Goal: Task Accomplishment & Management: Complete application form

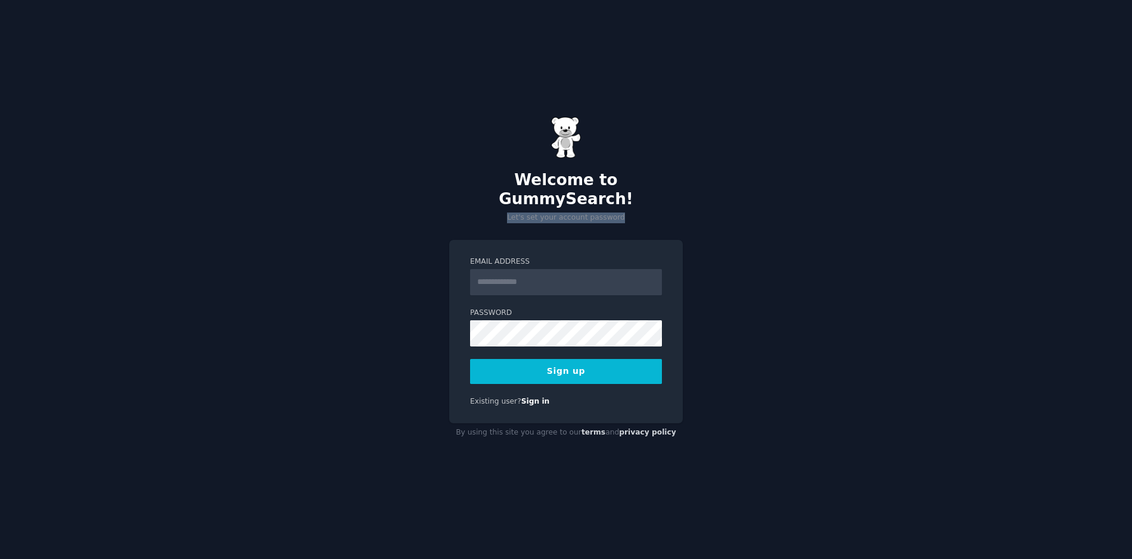
drag, startPoint x: 504, startPoint y: 211, endPoint x: 645, endPoint y: 208, distance: 141.2
click at [644, 213] on p "Let's set your account password" at bounding box center [565, 218] width 233 height 11
click at [532, 282] on input "Email Address" at bounding box center [566, 282] width 192 height 26
paste input "**********"
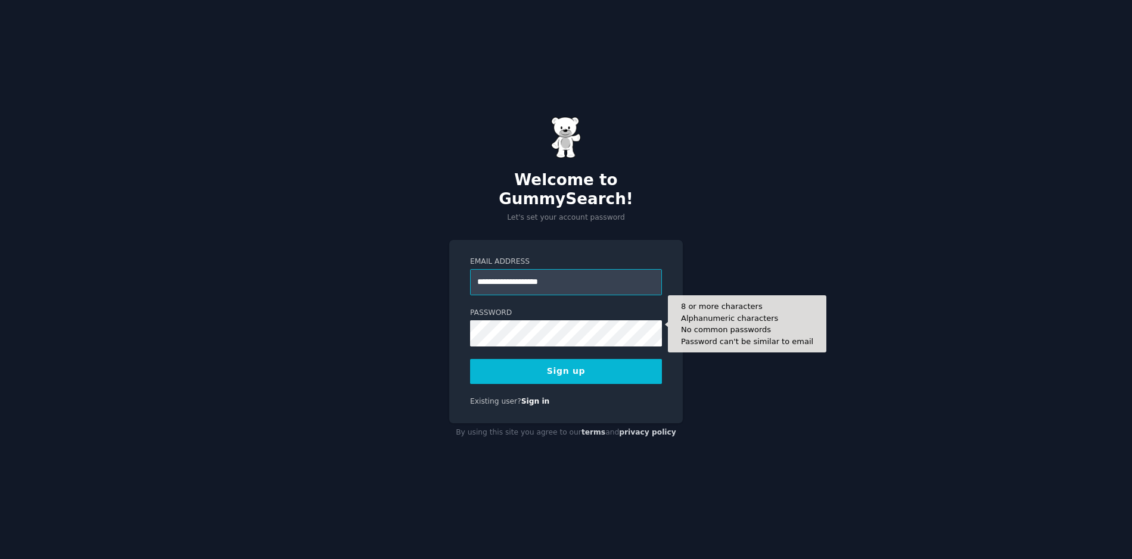
type input "**********"
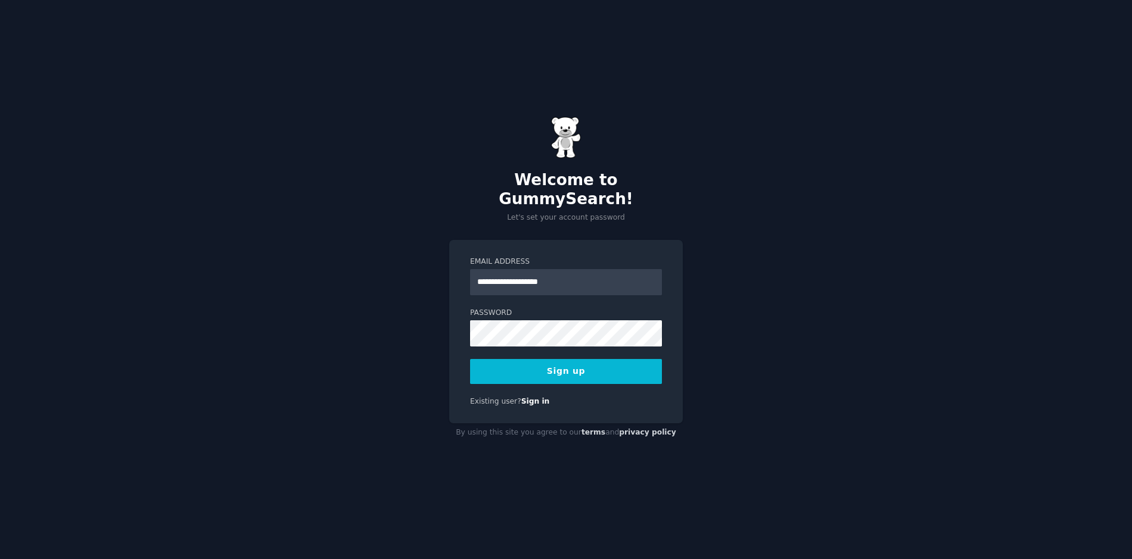
click at [618, 370] on button "Sign up" at bounding box center [566, 371] width 192 height 25
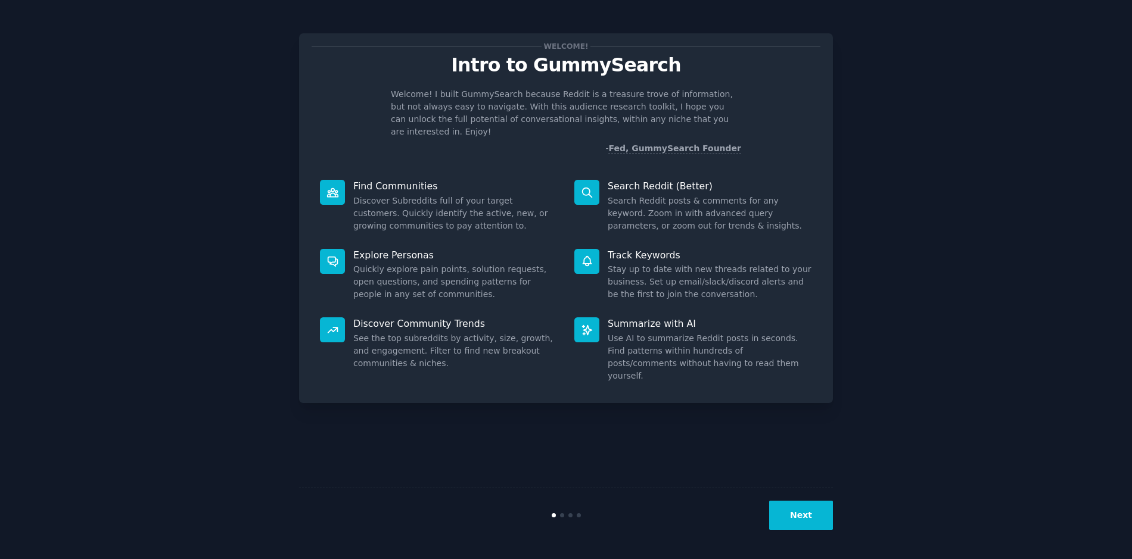
click at [781, 522] on button "Next" at bounding box center [801, 515] width 64 height 29
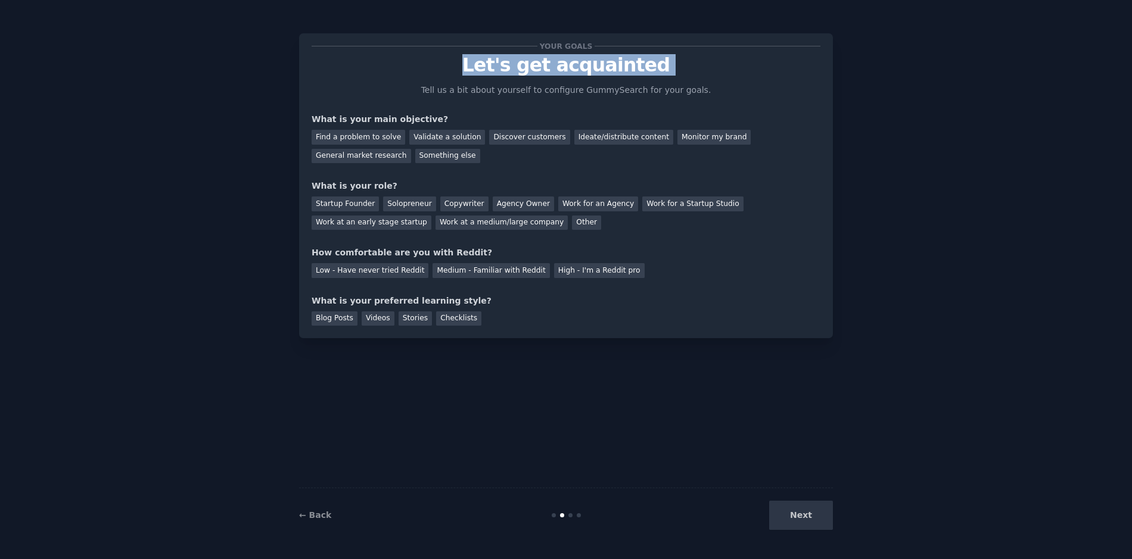
drag, startPoint x: 469, startPoint y: 54, endPoint x: 683, endPoint y: 76, distance: 215.6
click at [683, 77] on div "Your goals Let's get acquainted Tell us a bit about yourself to configure Gummy…" at bounding box center [565, 186] width 509 height 280
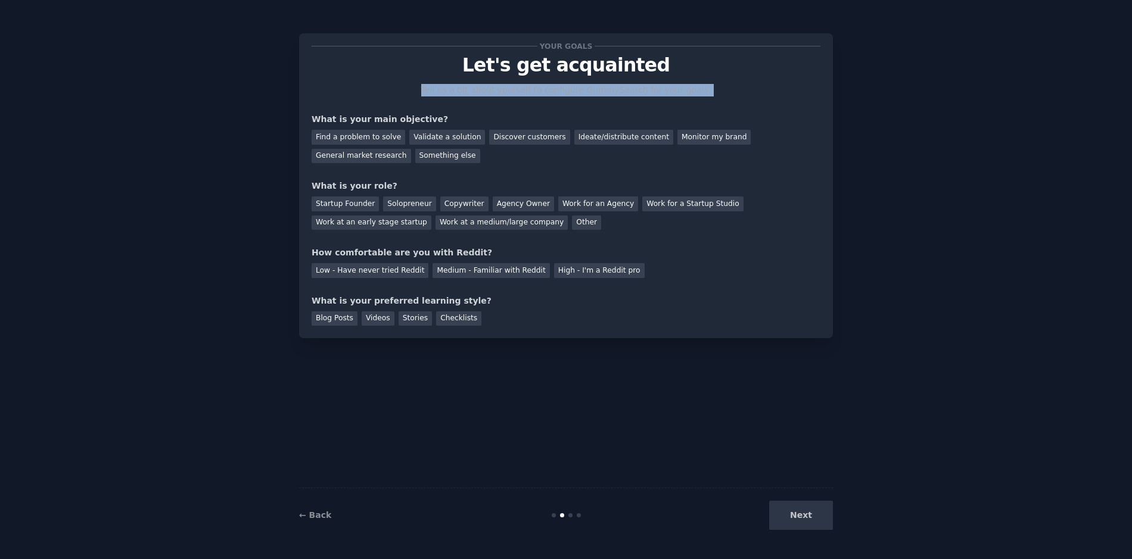
drag, startPoint x: 468, startPoint y: 94, endPoint x: 421, endPoint y: 94, distance: 47.0
click at [420, 94] on div "Your goals Let's get acquainted Tell us a bit about yourself to configure Gummy…" at bounding box center [565, 186] width 509 height 280
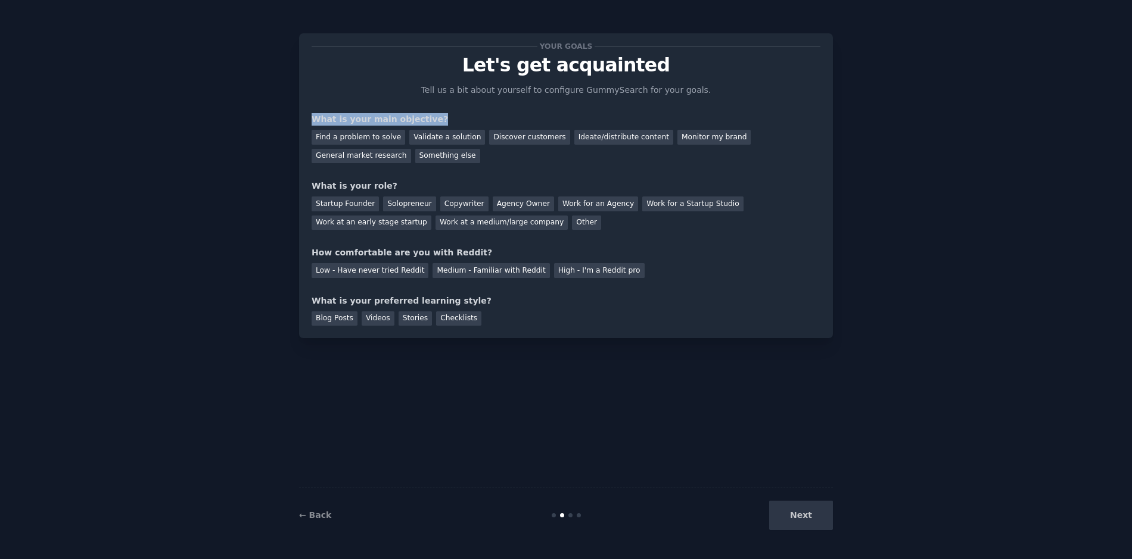
drag, startPoint x: 423, startPoint y: 118, endPoint x: 295, endPoint y: 119, distance: 128.0
click at [295, 119] on div "Your goals Let's get acquainted Tell us a bit about yourself to configure Gummy…" at bounding box center [566, 280] width 1098 height 526
click at [364, 142] on div "Find a problem to solve" at bounding box center [358, 137] width 94 height 15
click at [437, 131] on div "Validate a solution" at bounding box center [447, 137] width 76 height 15
click at [348, 227] on div "Work at an early stage startup" at bounding box center [371, 223] width 120 height 15
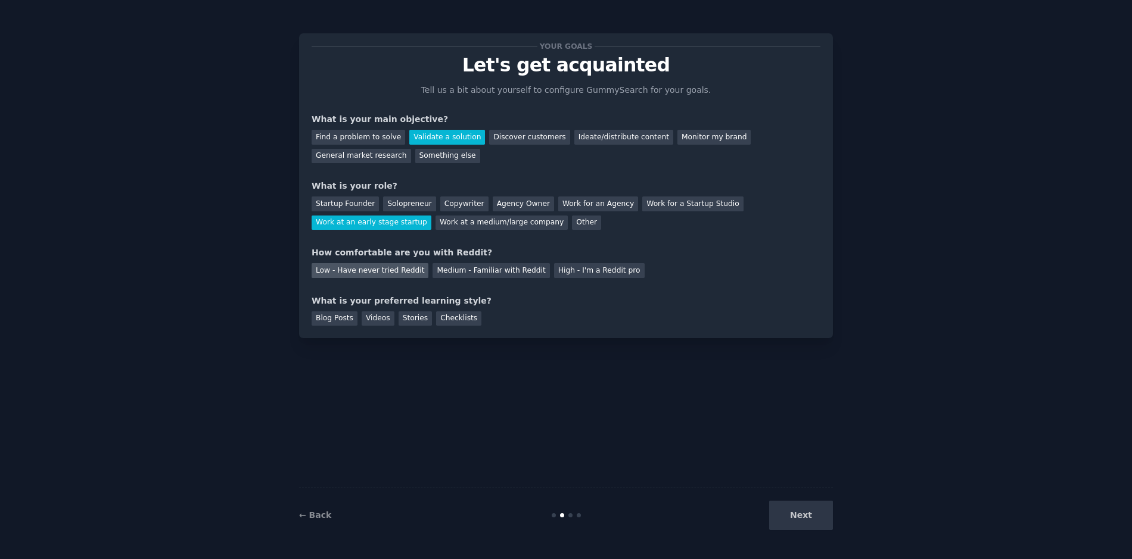
drag, startPoint x: 358, startPoint y: 274, endPoint x: 364, endPoint y: 278, distance: 7.5
click at [358, 275] on div "Low - Have never tried Reddit" at bounding box center [369, 270] width 117 height 15
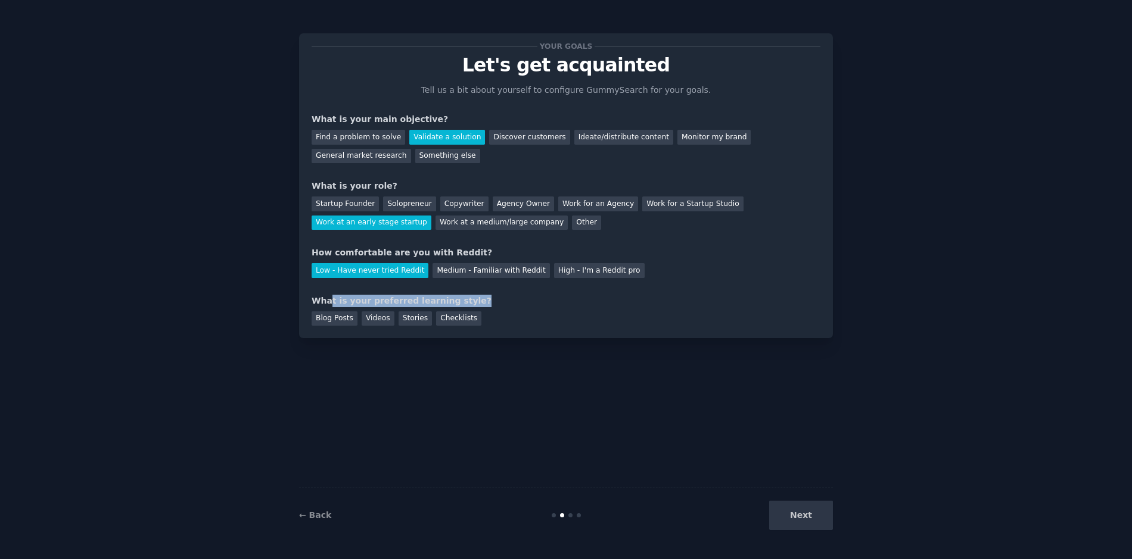
drag, startPoint x: 328, startPoint y: 300, endPoint x: 475, endPoint y: 299, distance: 147.1
click at [475, 299] on div "What is your preferred learning style?" at bounding box center [565, 301] width 509 height 13
click at [410, 321] on div "Stories" at bounding box center [414, 318] width 33 height 15
click at [777, 515] on button "Next" at bounding box center [801, 515] width 64 height 29
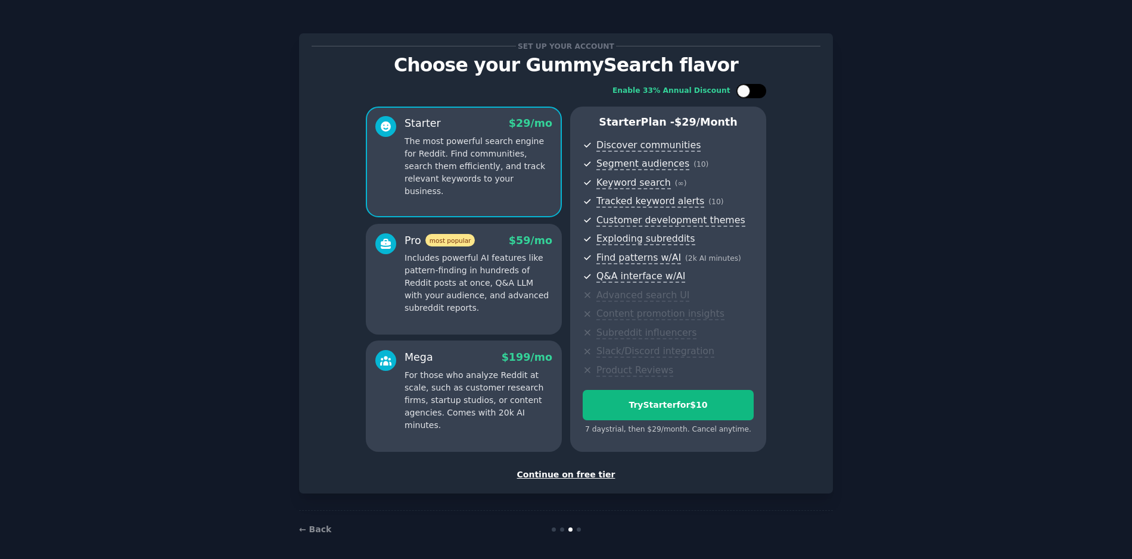
click at [756, 96] on div at bounding box center [751, 91] width 30 height 14
click at [755, 96] on div at bounding box center [758, 91] width 13 height 13
click at [754, 96] on div at bounding box center [751, 91] width 30 height 14
click at [755, 96] on div at bounding box center [758, 91] width 13 height 13
click at [755, 96] on div at bounding box center [751, 91] width 30 height 14
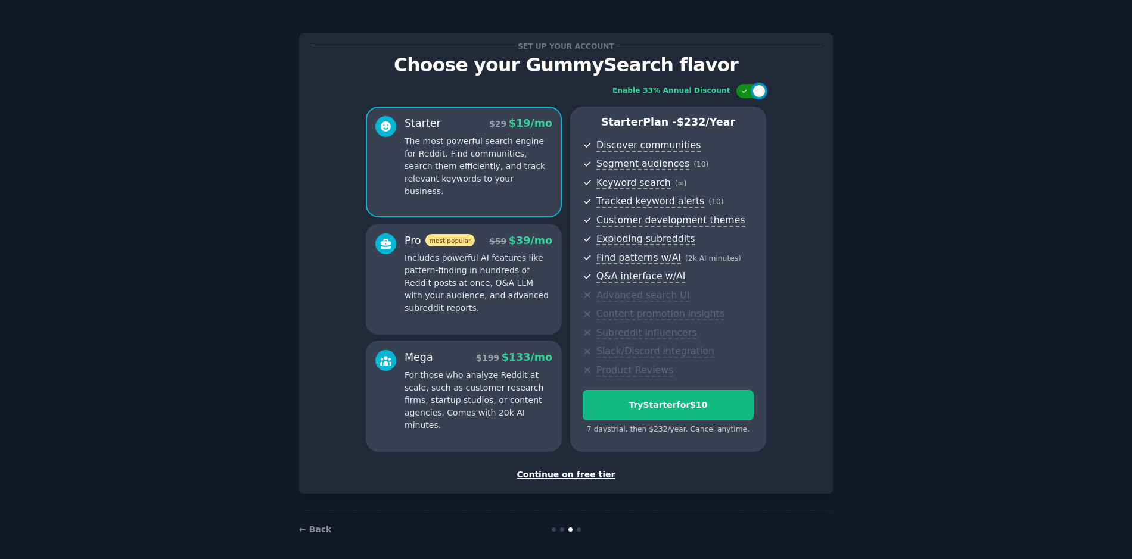
click at [755, 96] on div at bounding box center [758, 91] width 13 height 13
click at [755, 96] on div at bounding box center [751, 91] width 30 height 14
click at [755, 96] on div at bounding box center [758, 91] width 13 height 13
checkbox input "false"
click at [569, 476] on div "Continue on free tier" at bounding box center [565, 475] width 509 height 13
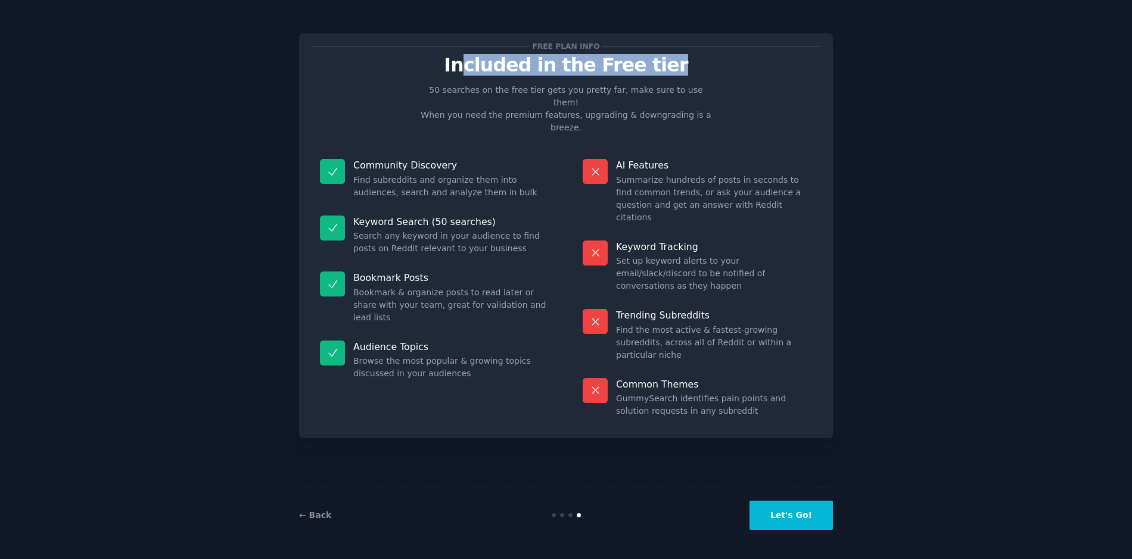
drag, startPoint x: 478, startPoint y: 74, endPoint x: 711, endPoint y: 64, distance: 233.1
click at [712, 63] on p "Included in the Free tier" at bounding box center [565, 65] width 509 height 21
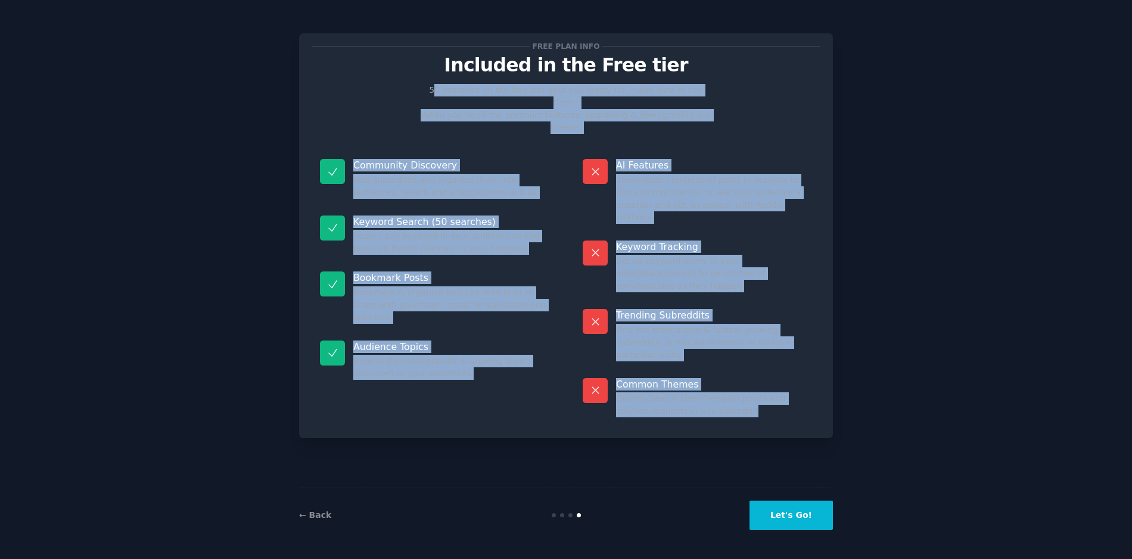
drag, startPoint x: 431, startPoint y: 95, endPoint x: 757, endPoint y: 384, distance: 436.2
click at [757, 384] on div "Free plan info Included in the Free tier 50 searches on the free tier gets you …" at bounding box center [565, 236] width 509 height 380
click at [428, 207] on div "Keyword Search (50 searches) Search any keyword in your audience to find posts …" at bounding box center [434, 235] width 246 height 57
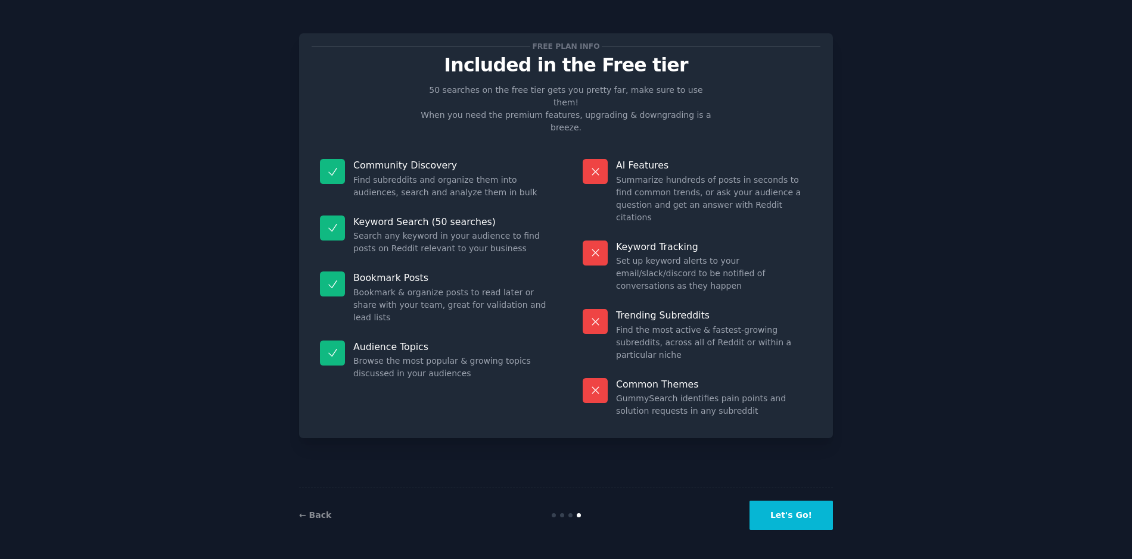
click at [786, 527] on button "Let's Go!" at bounding box center [790, 515] width 83 height 29
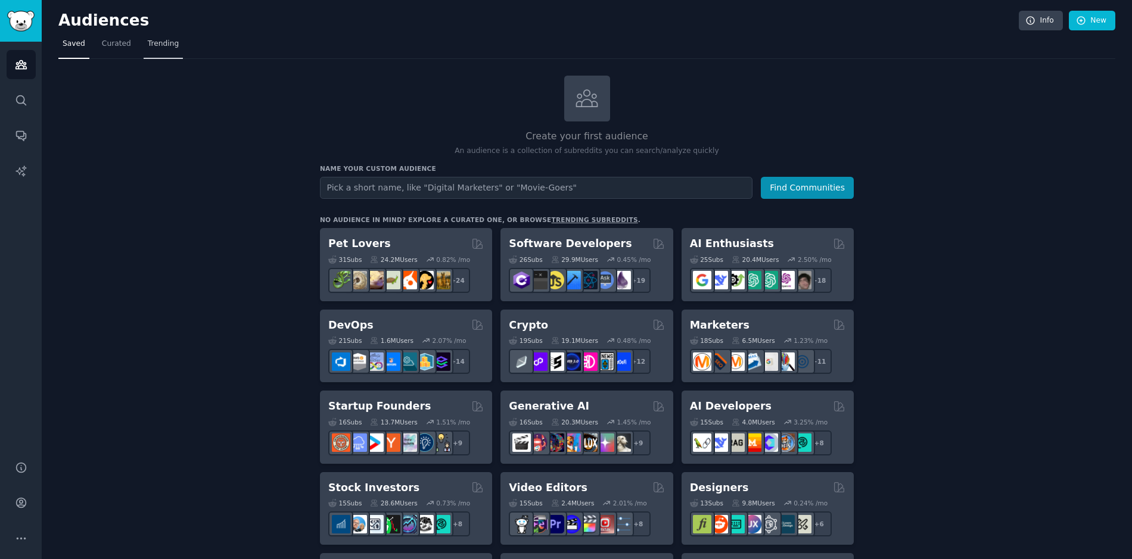
click at [159, 45] on span "Trending" at bounding box center [163, 44] width 31 height 11
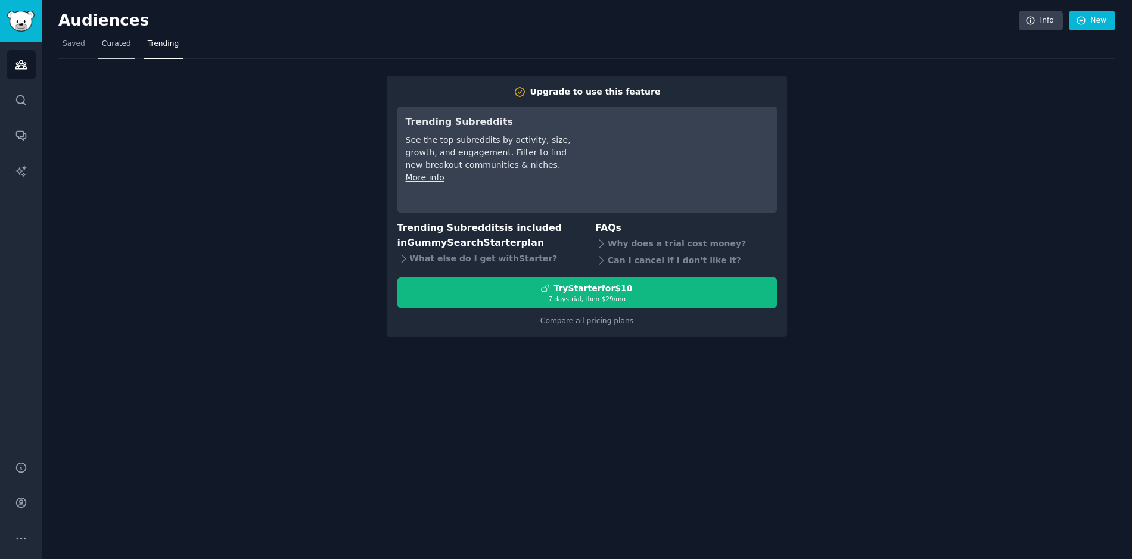
click at [121, 45] on span "Curated" at bounding box center [116, 44] width 29 height 11
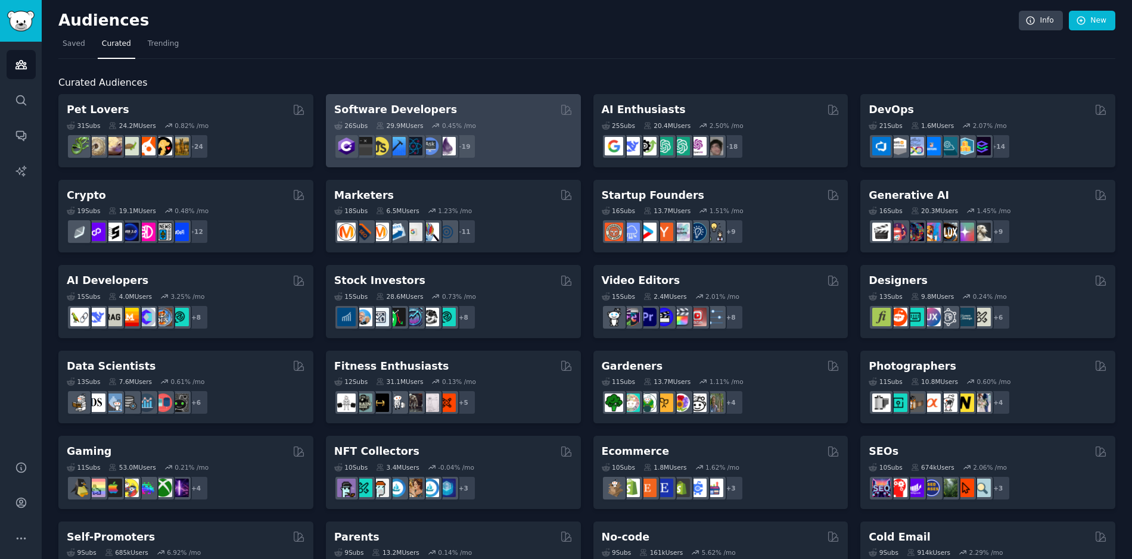
click at [504, 142] on div "+ 19" at bounding box center [453, 146] width 238 height 25
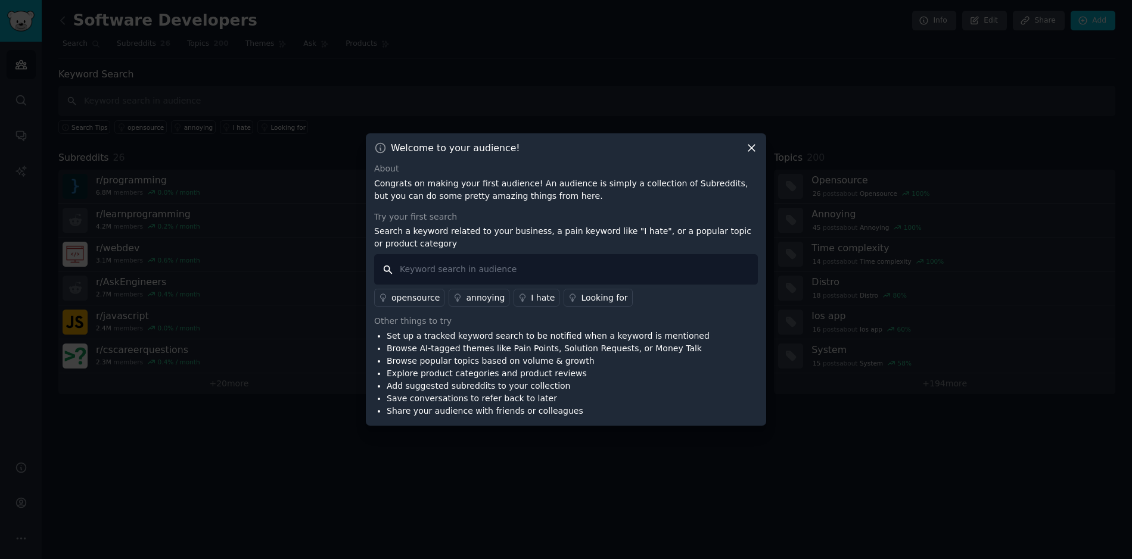
click at [458, 266] on input "text" at bounding box center [566, 269] width 384 height 30
drag, startPoint x: 395, startPoint y: 149, endPoint x: 523, endPoint y: 154, distance: 128.1
click at [523, 154] on div "Welcome to your audience!" at bounding box center [566, 148] width 384 height 13
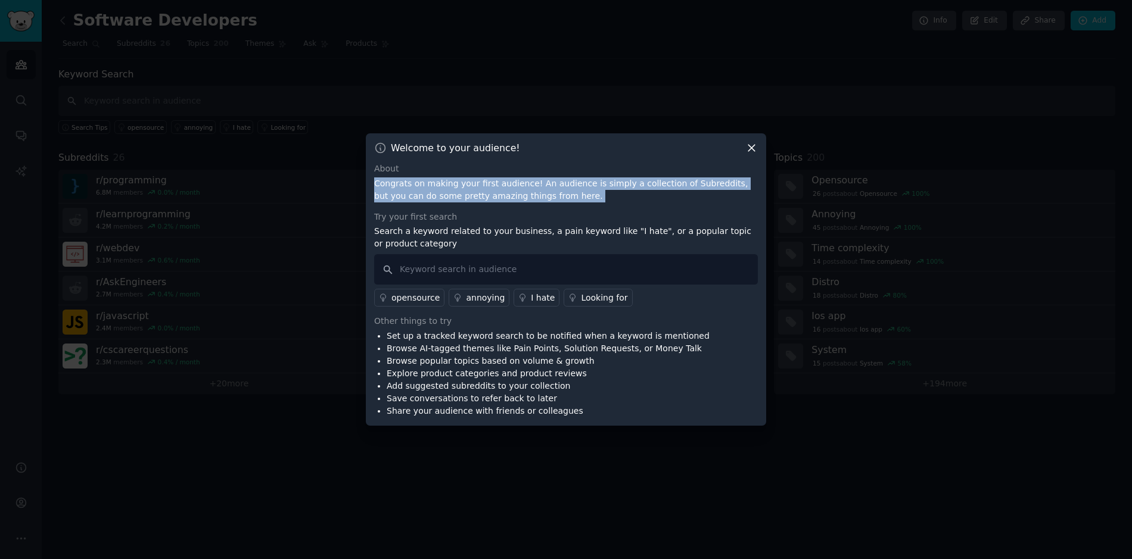
drag, startPoint x: 377, startPoint y: 177, endPoint x: 594, endPoint y: 204, distance: 219.0
click at [594, 204] on div "About Congrats on making your first audience! An audience is simply a collectio…" at bounding box center [566, 290] width 384 height 255
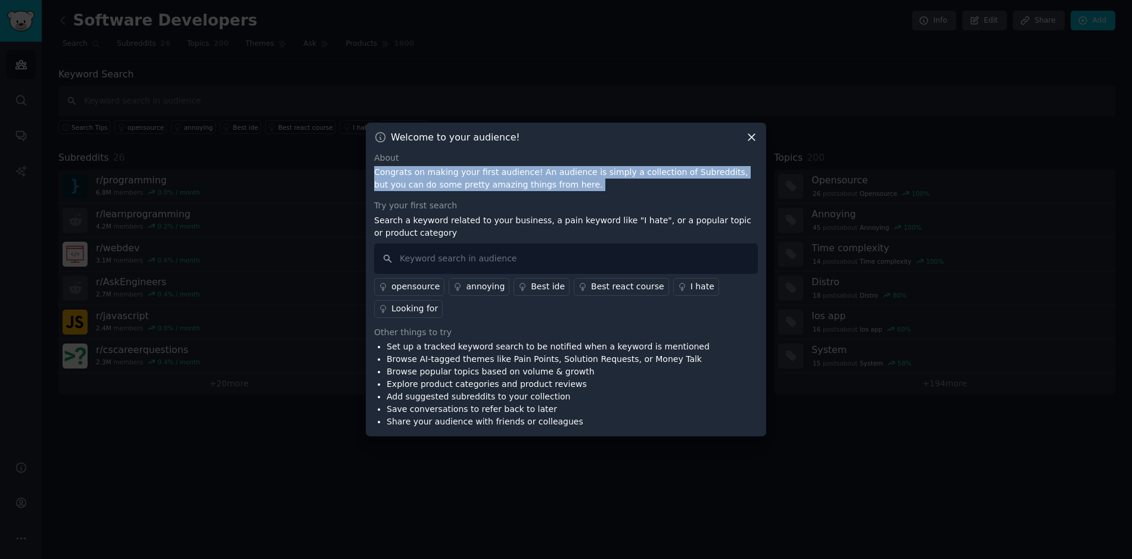
click at [414, 294] on link "opensource" at bounding box center [409, 287] width 70 height 18
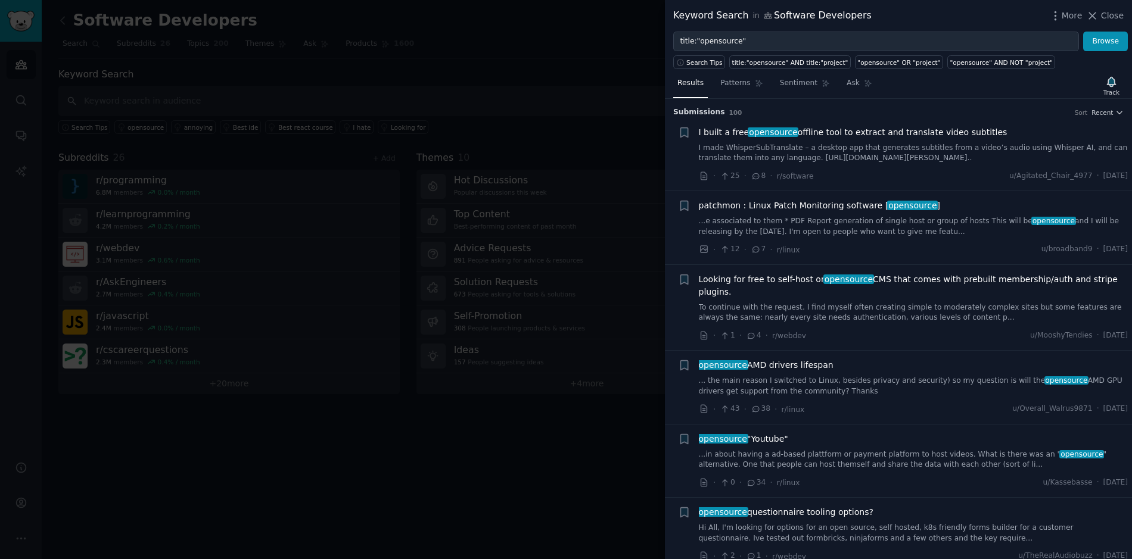
drag, startPoint x: 1108, startPoint y: 10, endPoint x: 836, endPoint y: 23, distance: 271.9
click at [1108, 10] on span "Close" at bounding box center [1112, 16] width 23 height 13
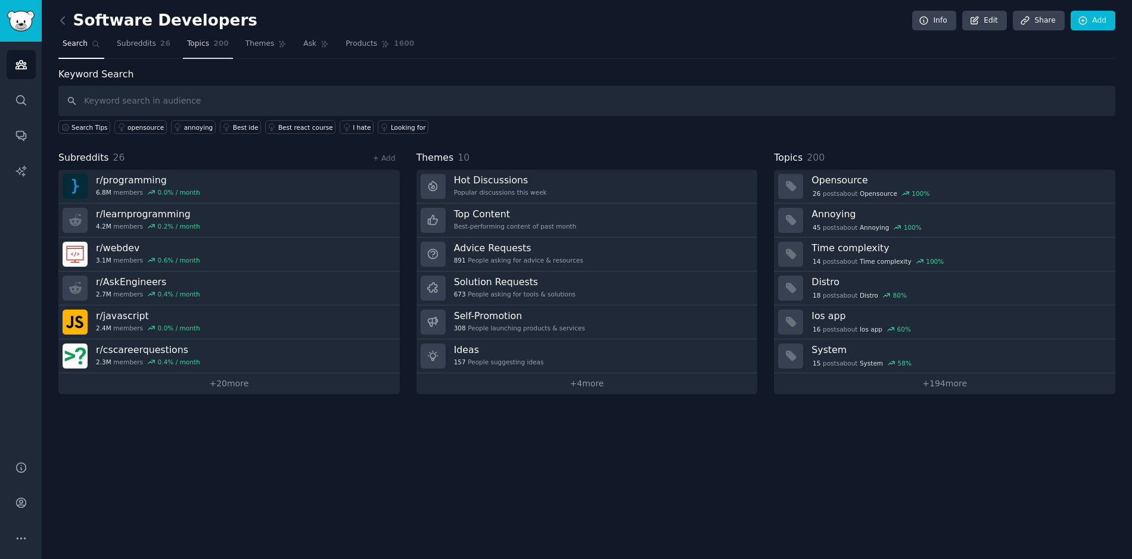
click at [207, 40] on span "Topics" at bounding box center [198, 44] width 22 height 11
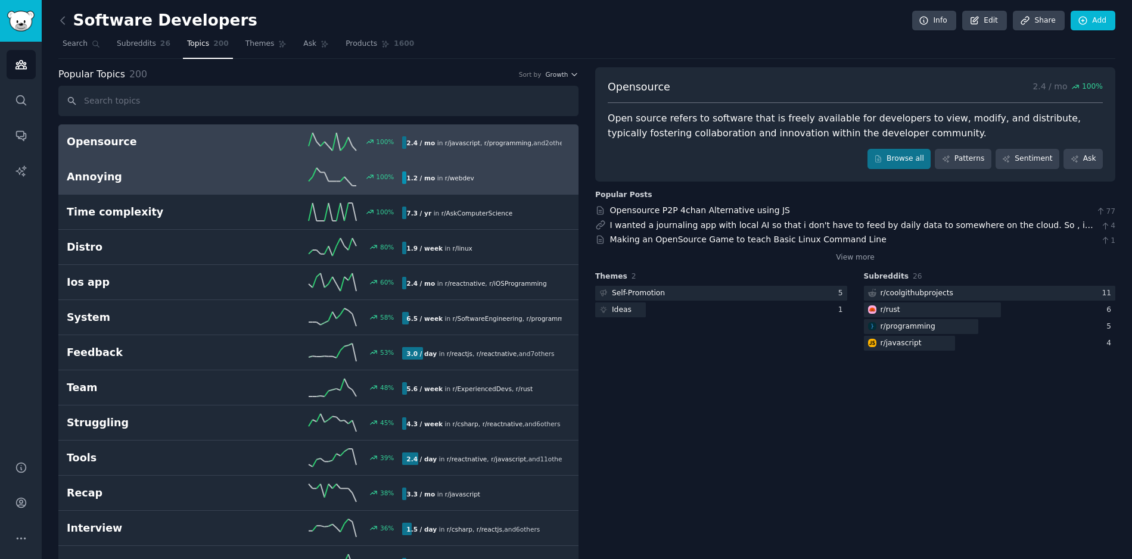
click at [468, 192] on link "Annoying 100 % 1.2 / mo in r/ webdev 100% increase in mentions recently" at bounding box center [318, 177] width 520 height 35
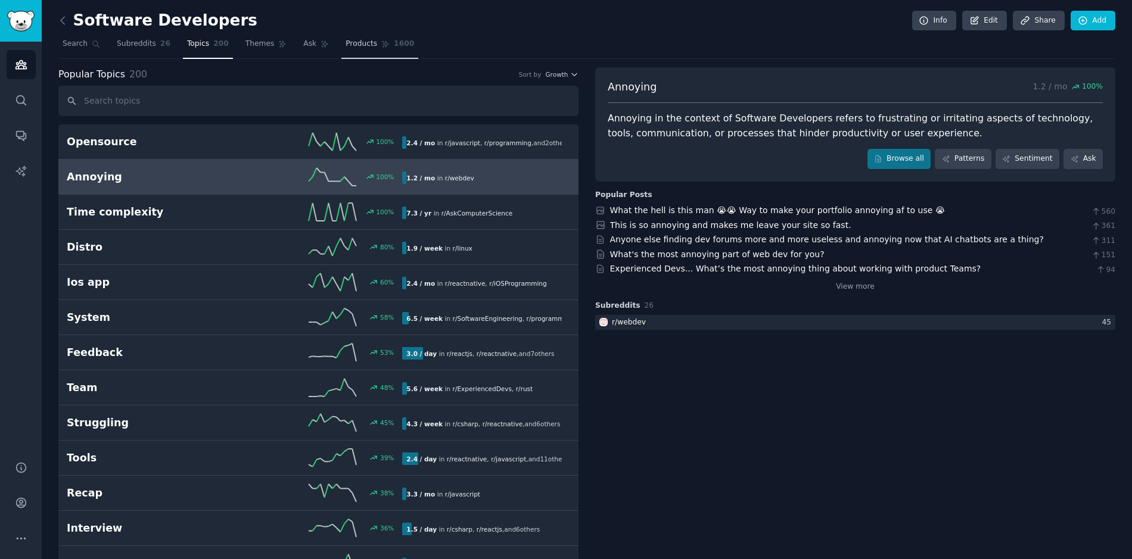
click at [375, 51] on link "Products 1600" at bounding box center [379, 47] width 77 height 24
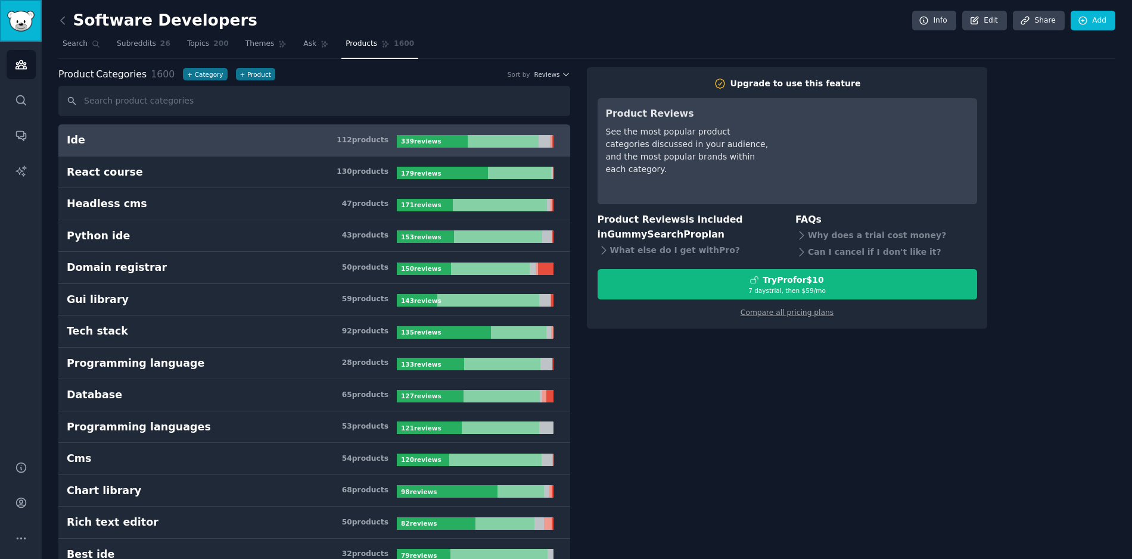
click at [29, 25] on img "Sidebar" at bounding box center [20, 21] width 27 height 21
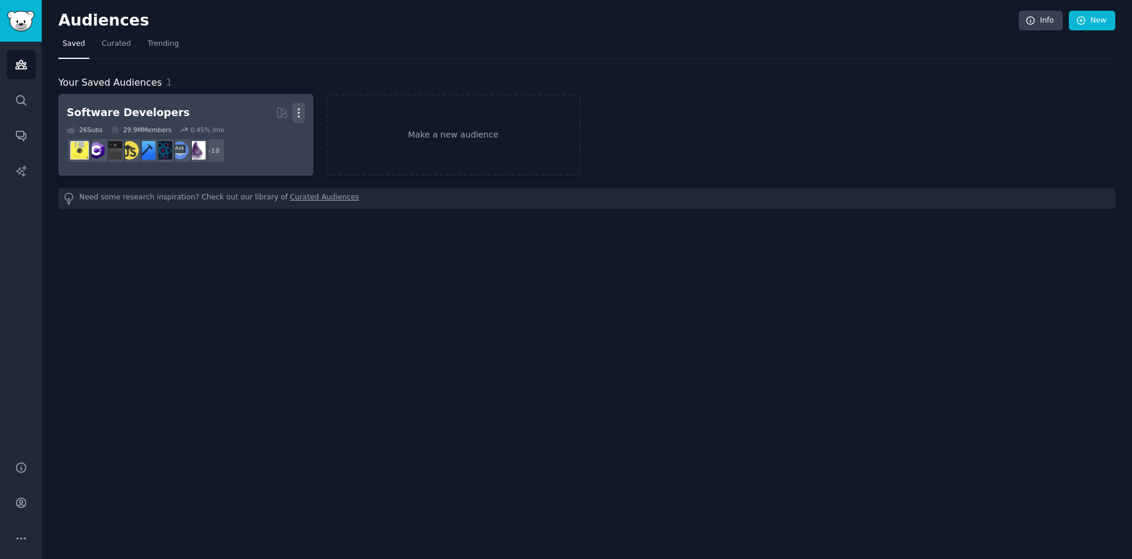
click at [295, 110] on icon "button" at bounding box center [298, 113] width 13 height 13
click at [265, 139] on p "Delete" at bounding box center [266, 138] width 27 height 13
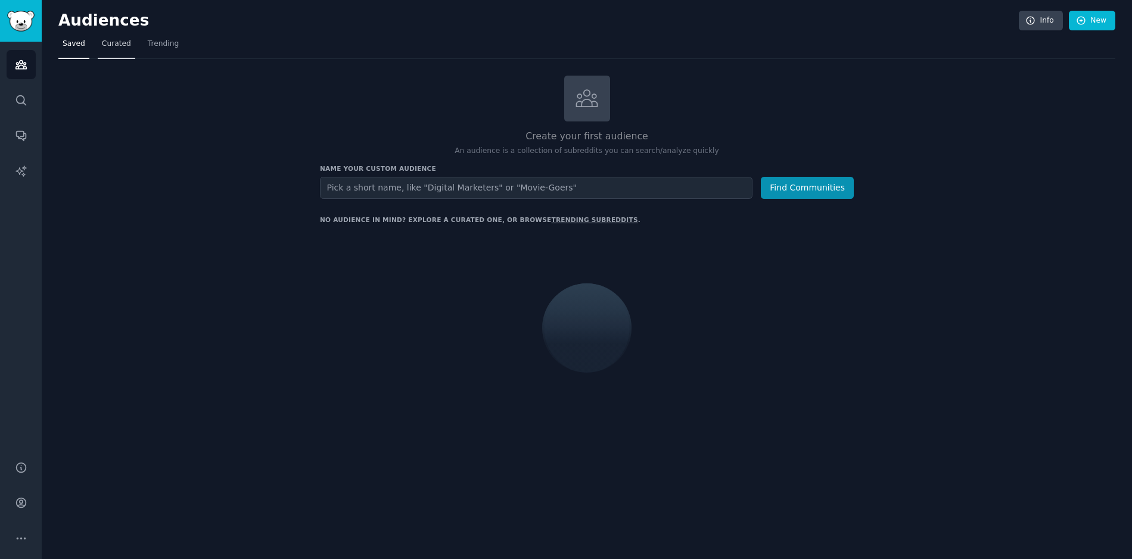
click at [117, 40] on span "Curated" at bounding box center [116, 44] width 29 height 11
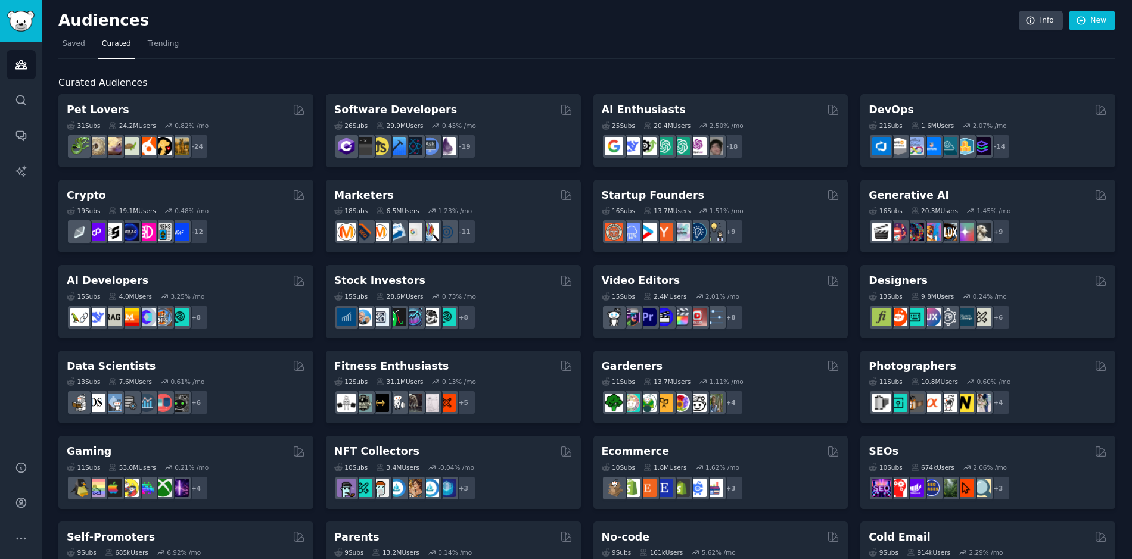
drag, startPoint x: 1023, startPoint y: 129, endPoint x: 956, endPoint y: 83, distance: 80.9
click at [956, 83] on div "Curated Audiences Pet Lovers 31 Sub s 24.2M Users 0.82 % /mo + 24 Software Deve…" at bounding box center [586, 506] width 1057 height 861
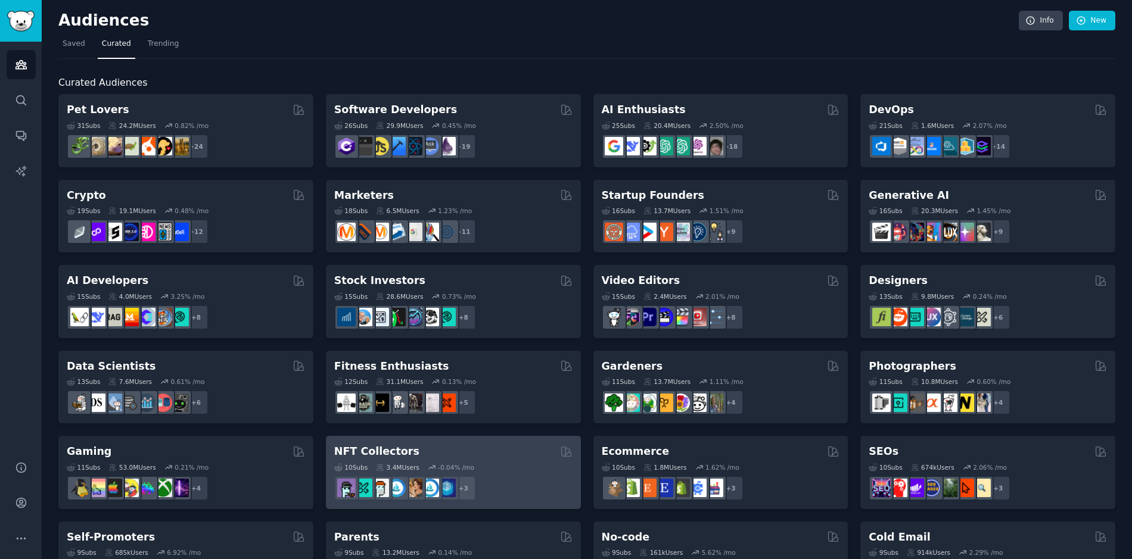
scroll to position [7, 0]
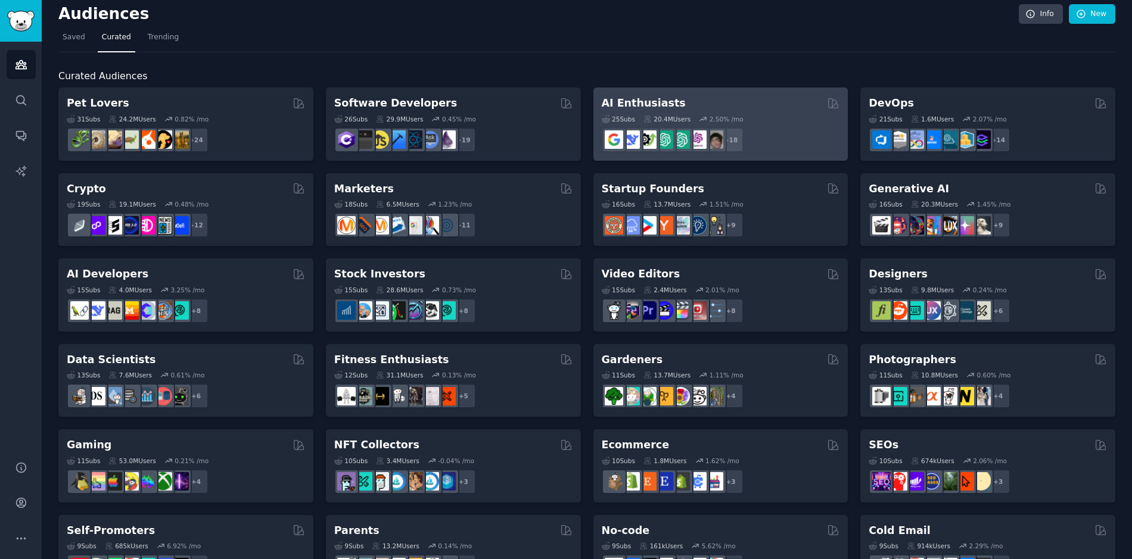
click at [783, 133] on div "+ 18" at bounding box center [721, 139] width 238 height 25
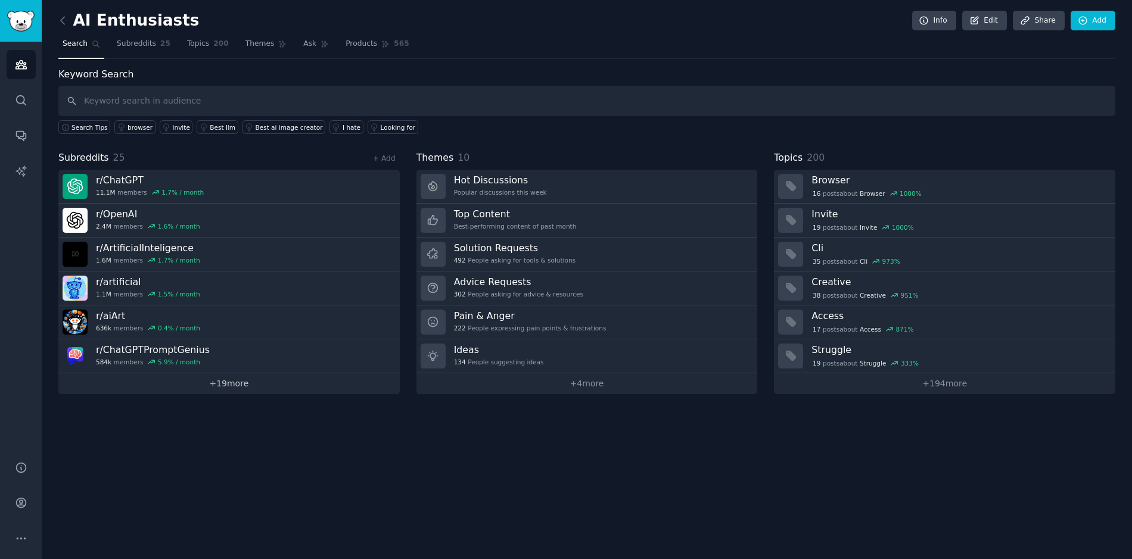
click at [242, 388] on link "+ 19 more" at bounding box center [228, 383] width 341 height 21
